Goal: Navigation & Orientation: Find specific page/section

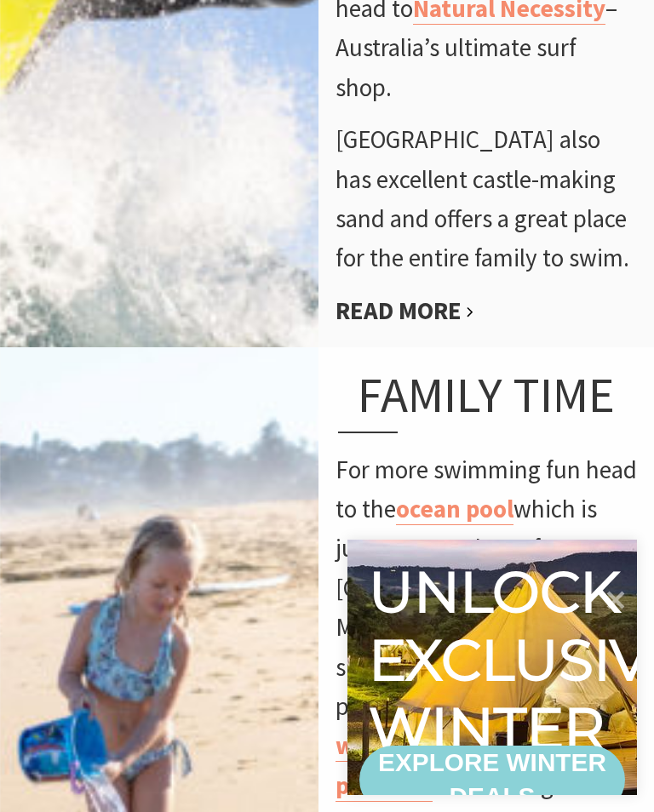
scroll to position [2117, 0]
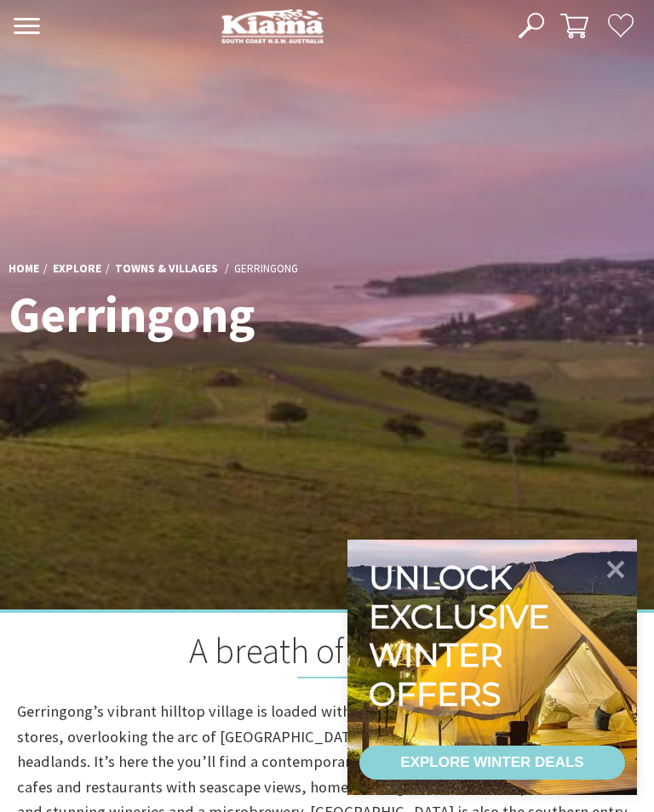
click at [16, 40] on button "Open Nav" at bounding box center [27, 28] width 37 height 28
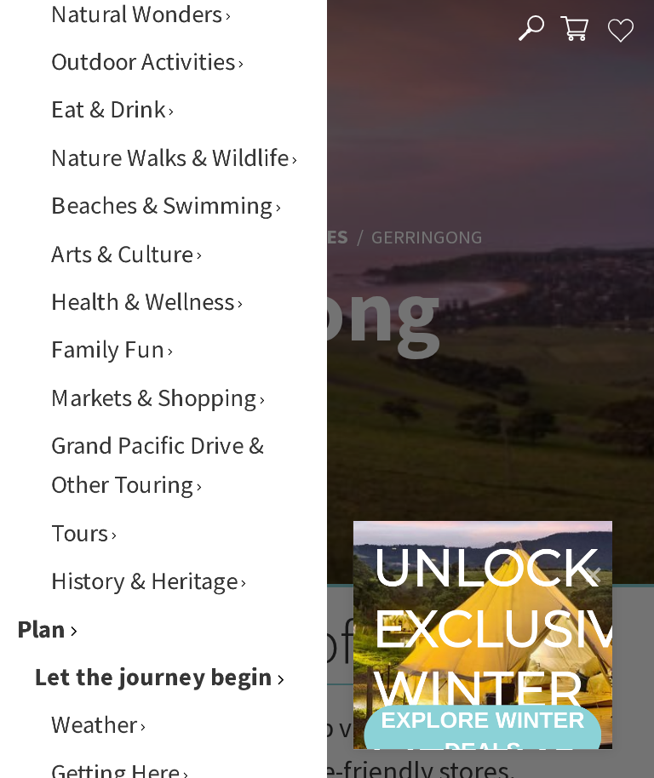
scroll to position [1099, 0]
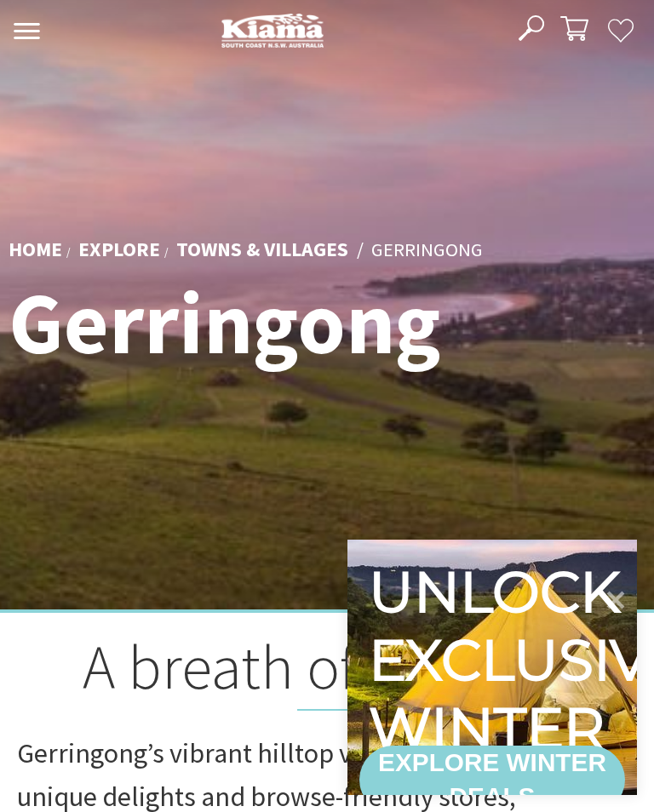
scroll to position [420, 649]
click at [24, 25] on use at bounding box center [27, 31] width 26 height 16
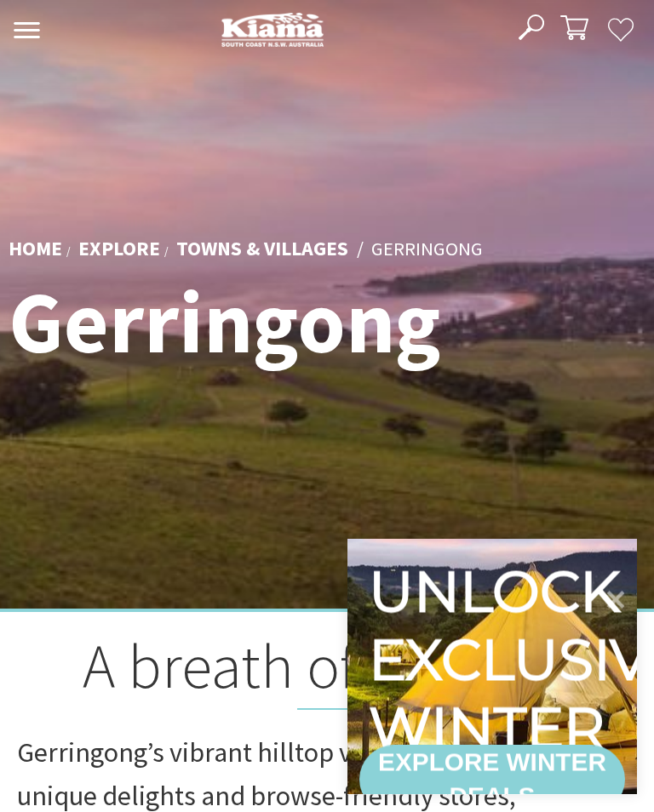
scroll to position [1, 0]
click at [537, 27] on icon at bounding box center [531, 27] width 26 height 26
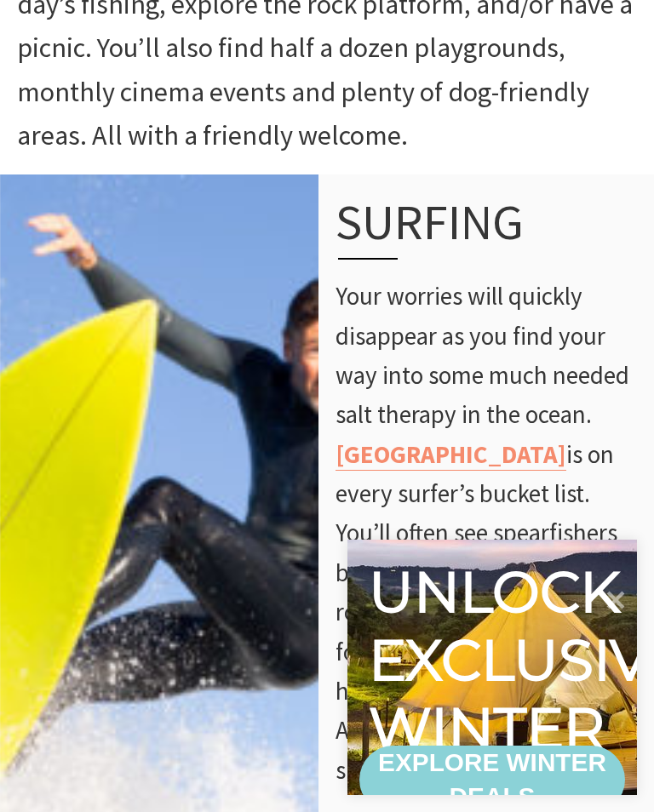
scroll to position [1452, 0]
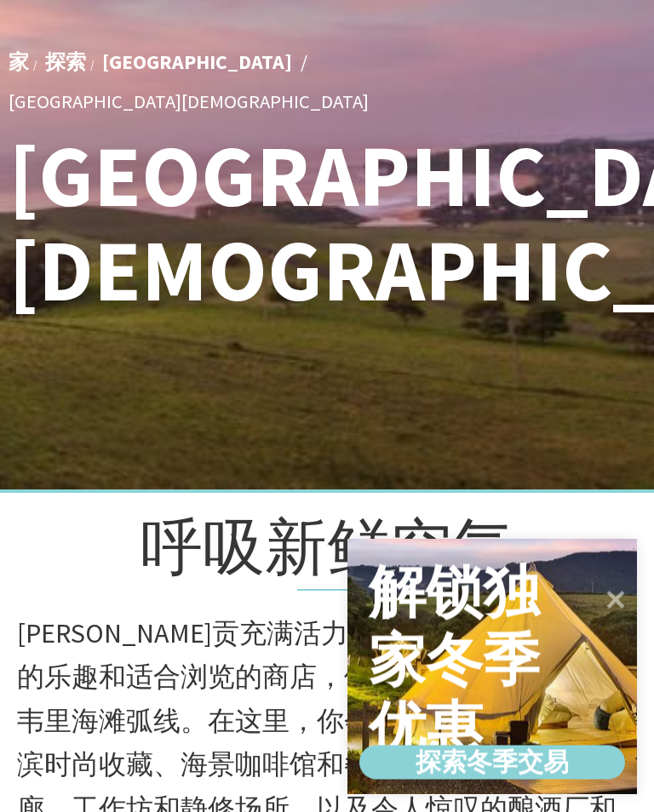
scroll to position [150, 0]
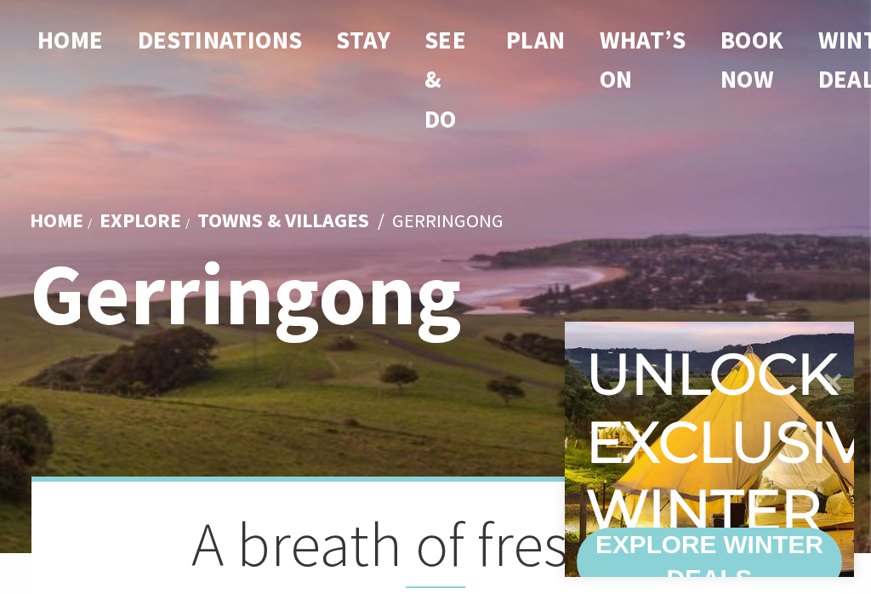
scroll to position [438, 867]
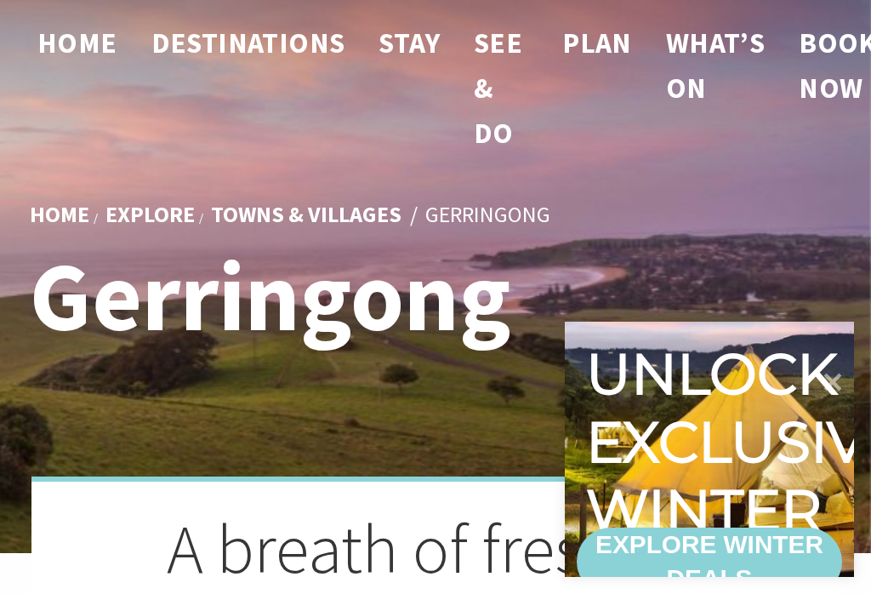
scroll to position [544, 867]
